Goal: Find specific page/section: Find specific page/section

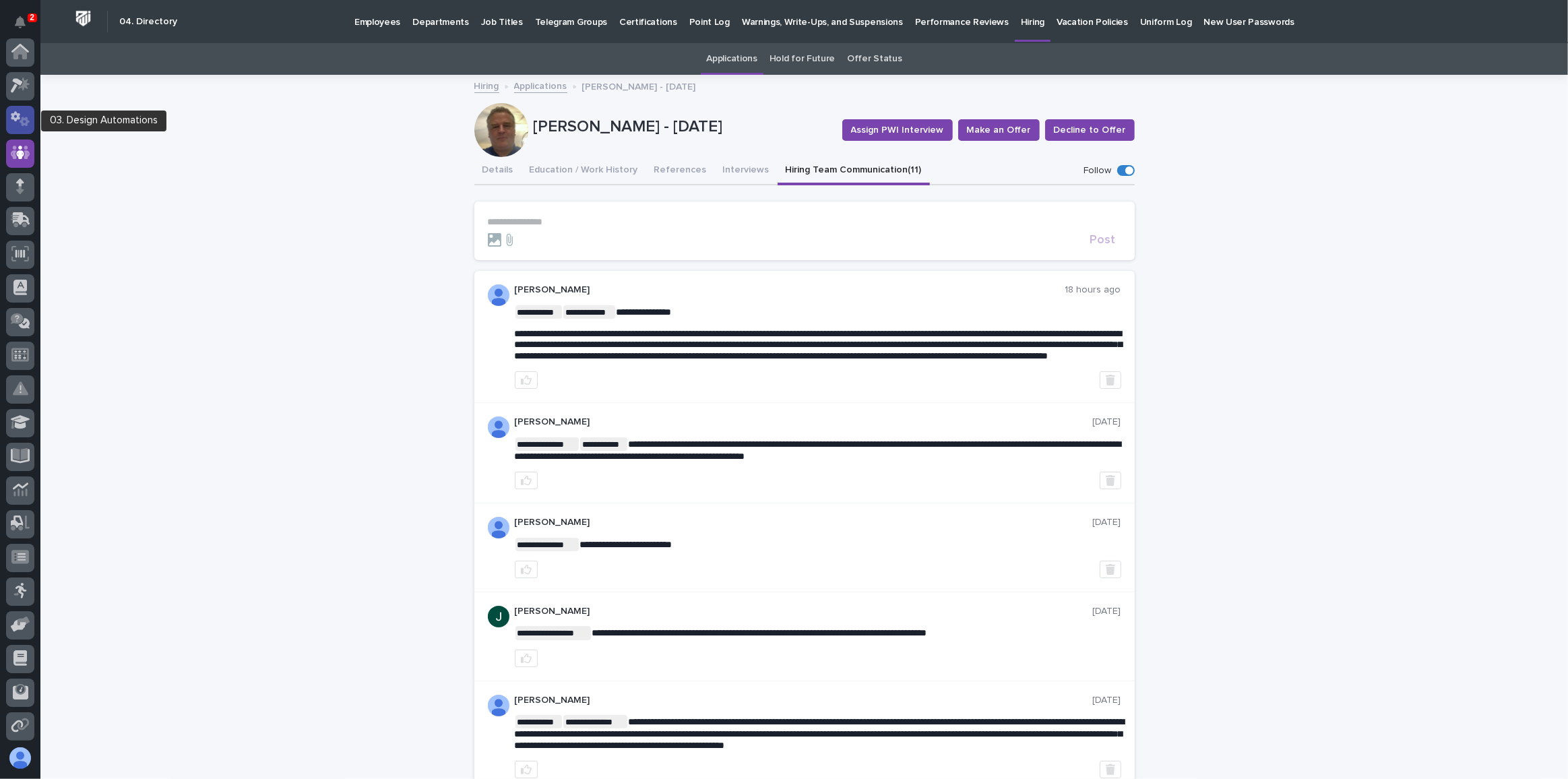
click at [19, 119] on icon at bounding box center [20, 119] width 19 height 15
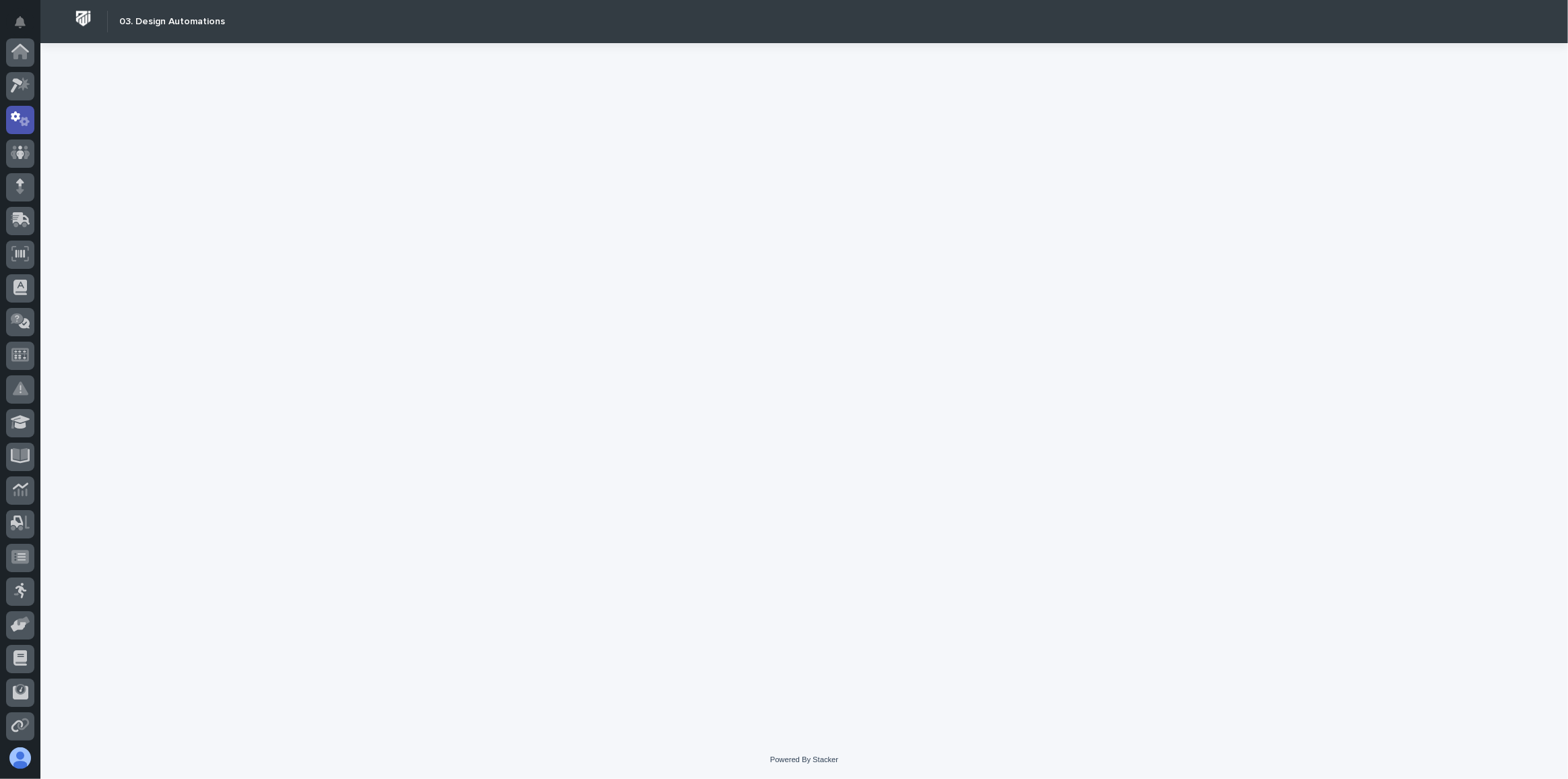
scroll to position [67, 0]
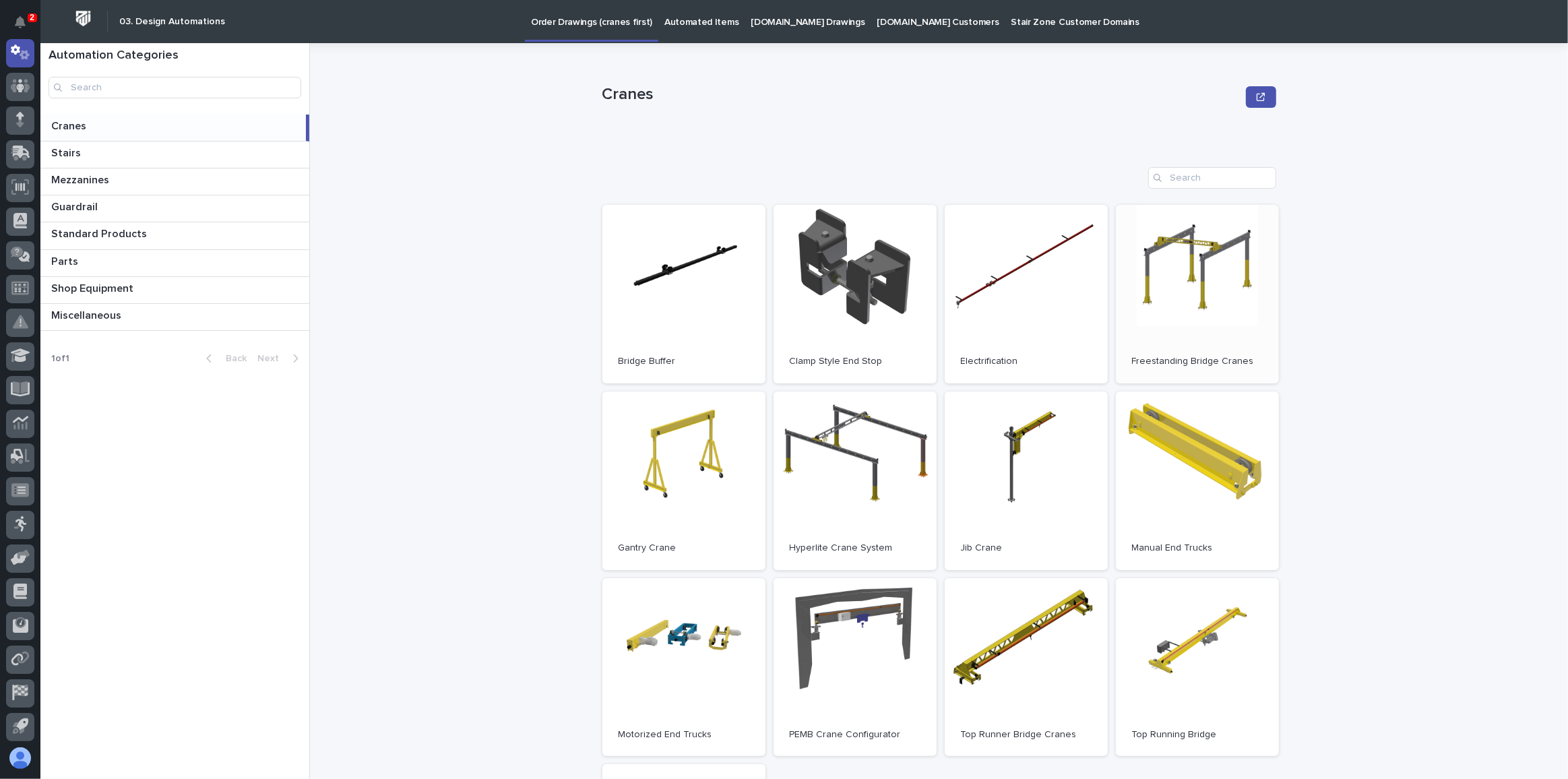
click at [1199, 272] on link "Open" at bounding box center [1196, 294] width 163 height 178
